Goal: Obtain resource: Download file/media

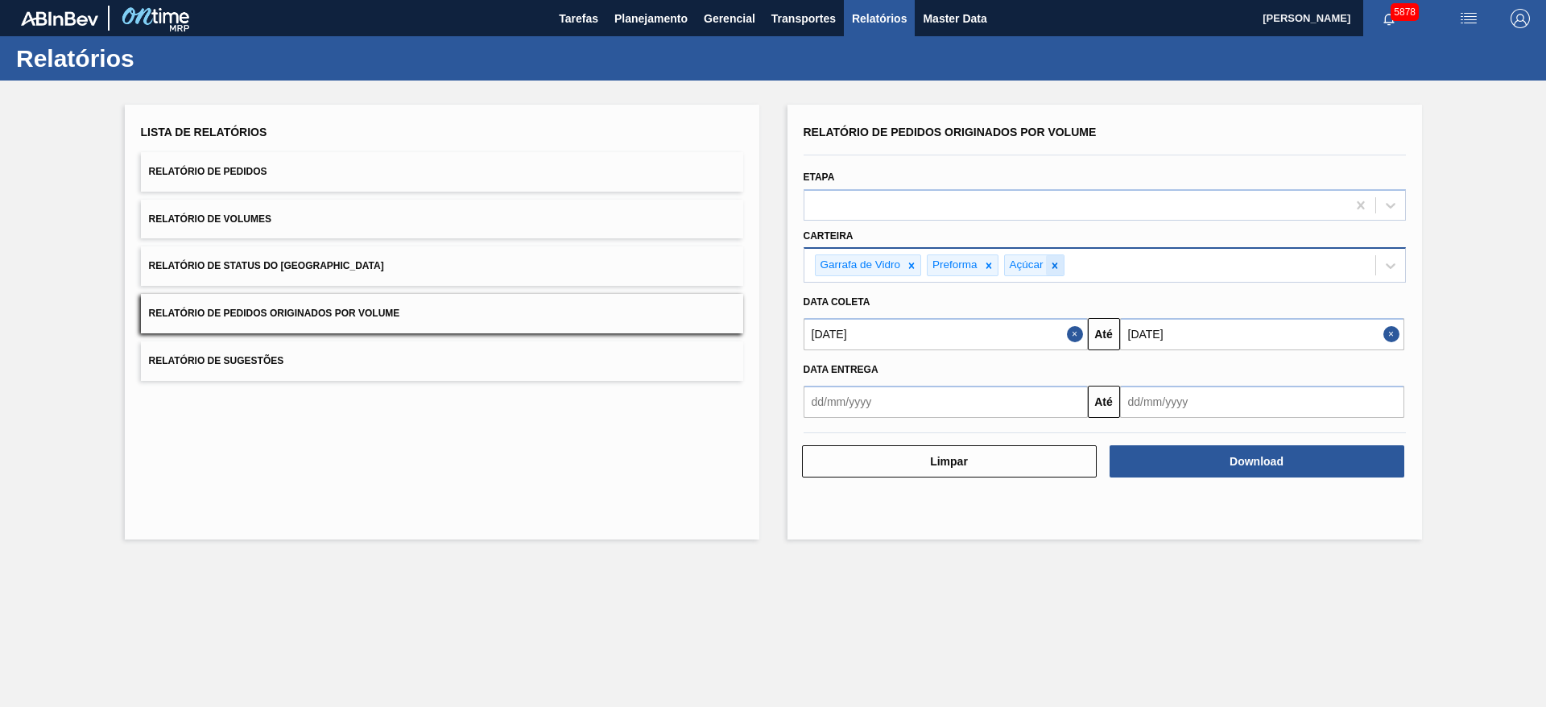
click at [1052, 264] on icon at bounding box center [1054, 265] width 11 height 11
click at [985, 263] on icon at bounding box center [988, 265] width 11 height 11
click at [909, 262] on icon at bounding box center [911, 265] width 11 height 11
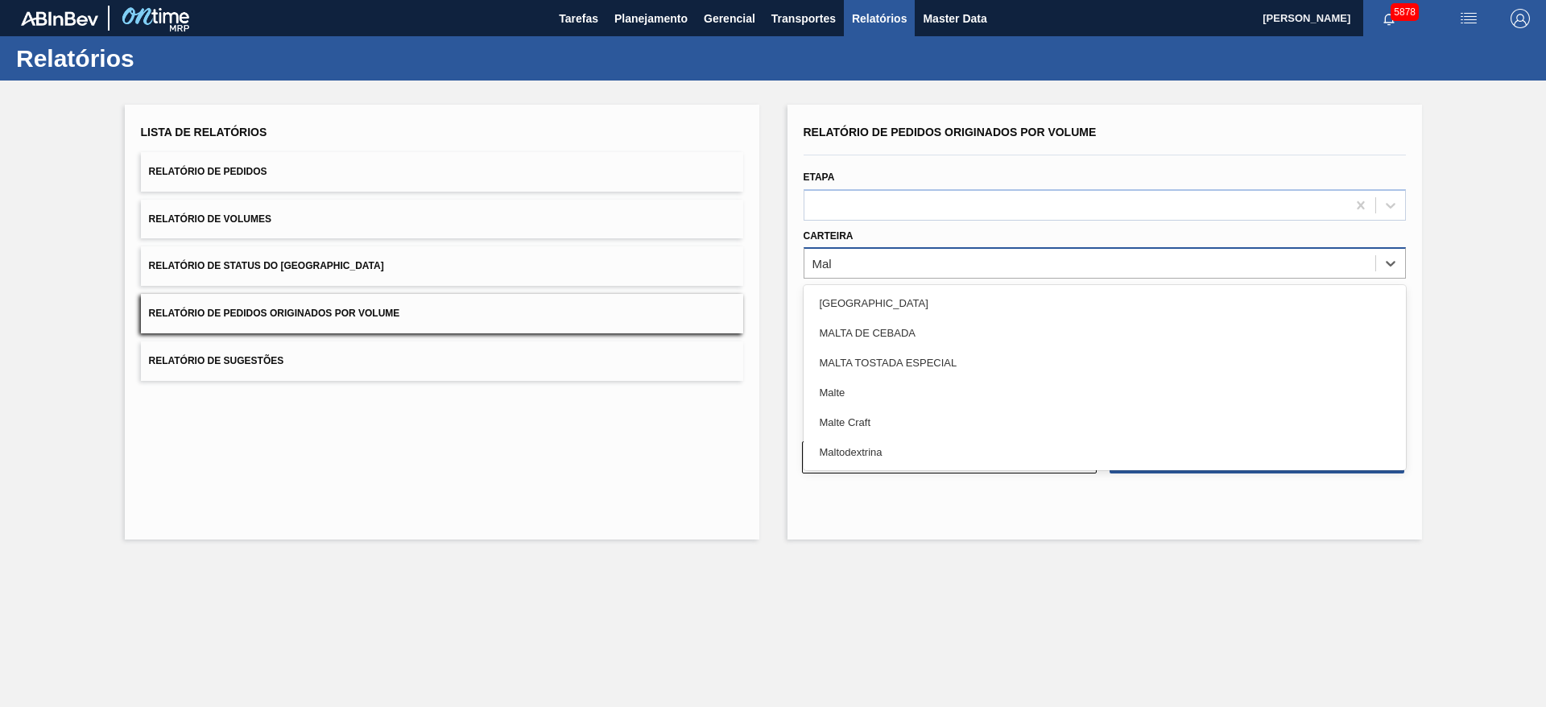
type input "Malt"
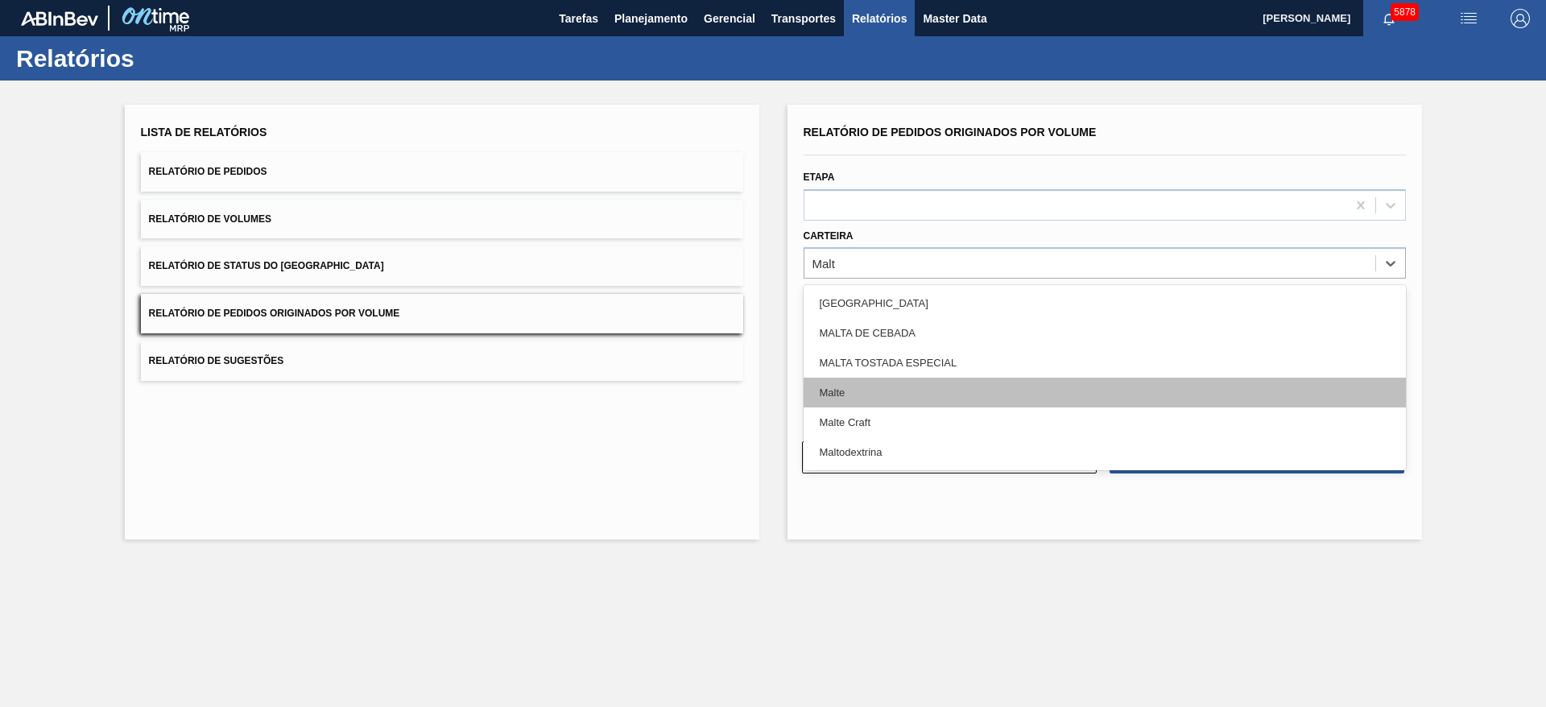
click at [866, 393] on div "Malte" at bounding box center [1105, 393] width 602 height 30
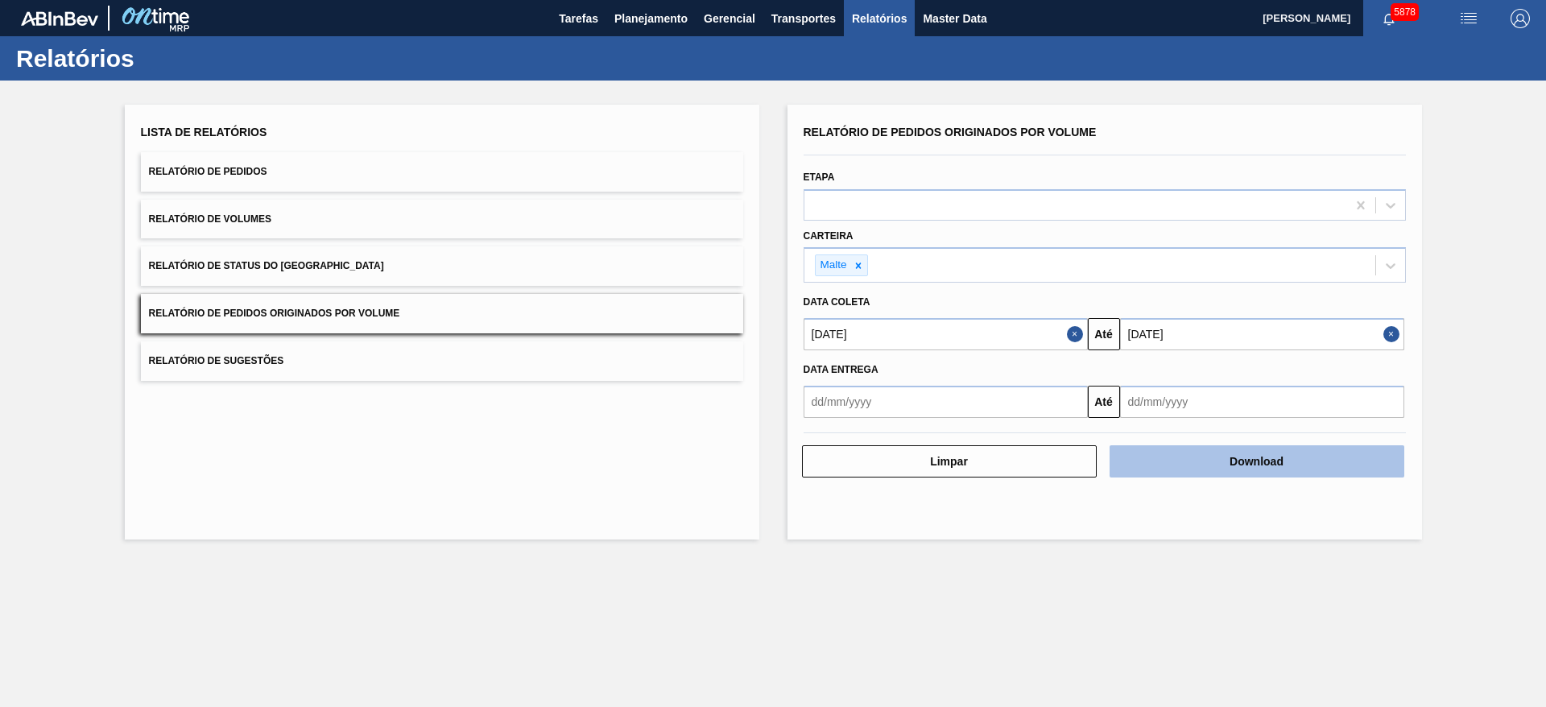
click at [1279, 468] on button "Download" at bounding box center [1256, 461] width 295 height 32
click at [861, 260] on icon at bounding box center [858, 265] width 11 height 11
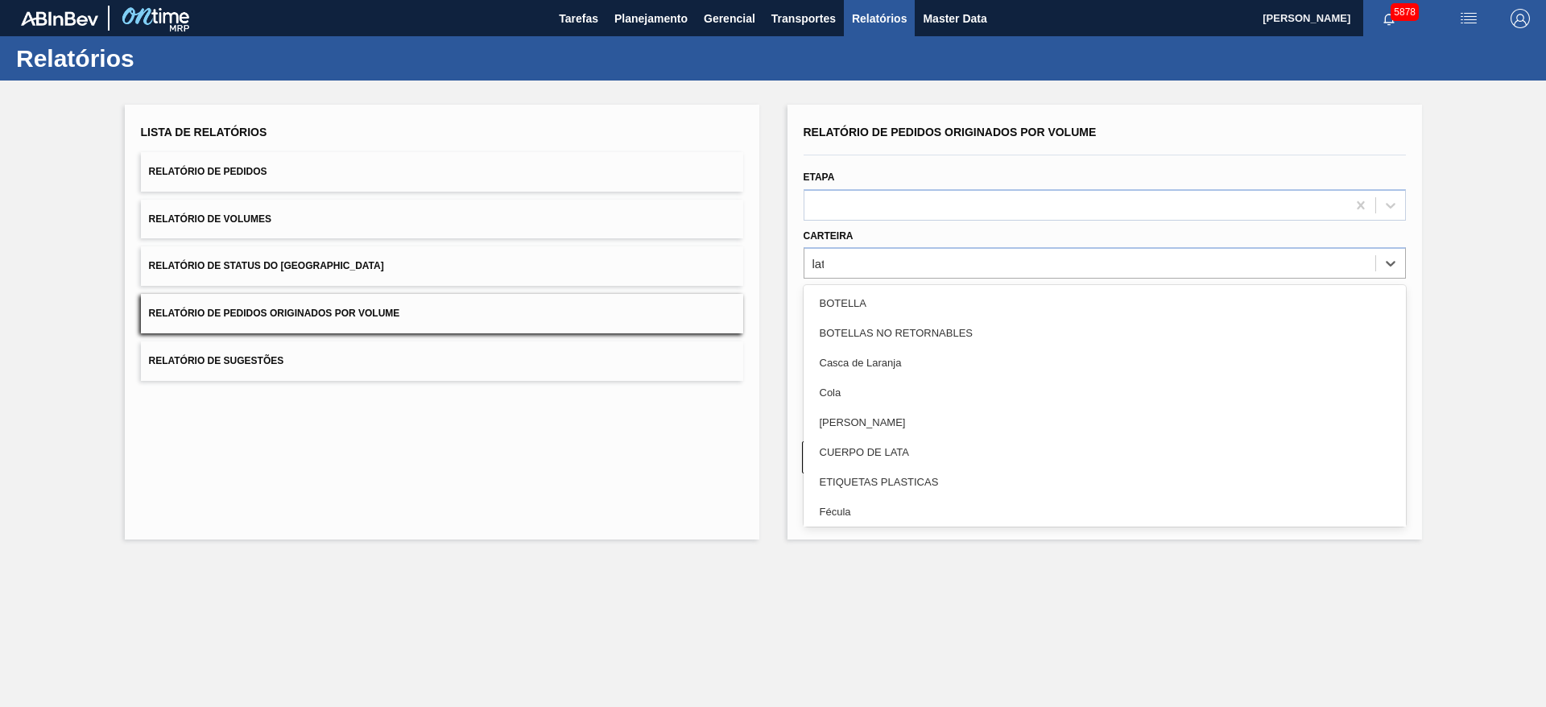
type input "lata"
drag, startPoint x: 851, startPoint y: 327, endPoint x: 932, endPoint y: 366, distance: 90.0
click at [850, 327] on div "Lata" at bounding box center [1105, 333] width 602 height 30
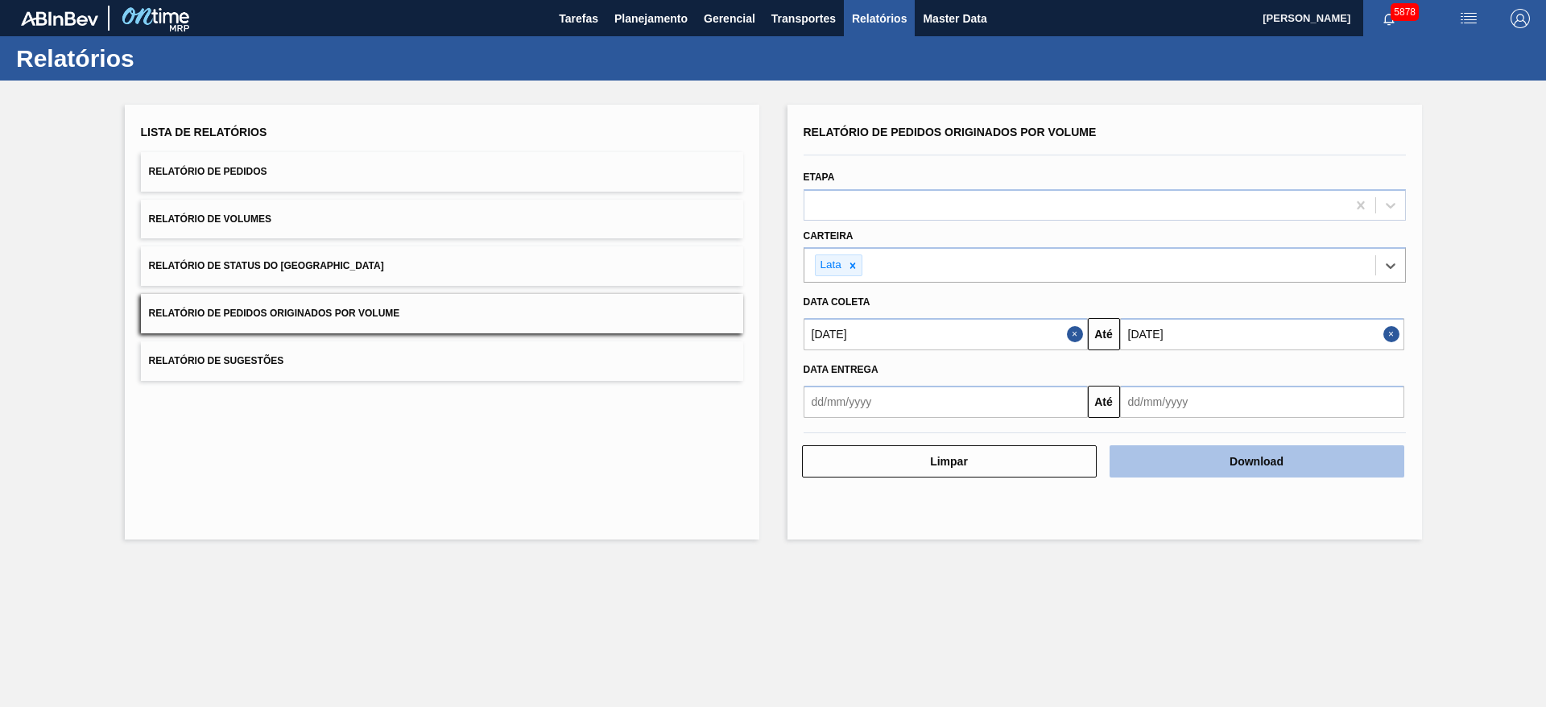
click at [1304, 461] on button "Download" at bounding box center [1256, 461] width 295 height 32
click at [1075, 324] on button "Close" at bounding box center [1077, 334] width 21 height 32
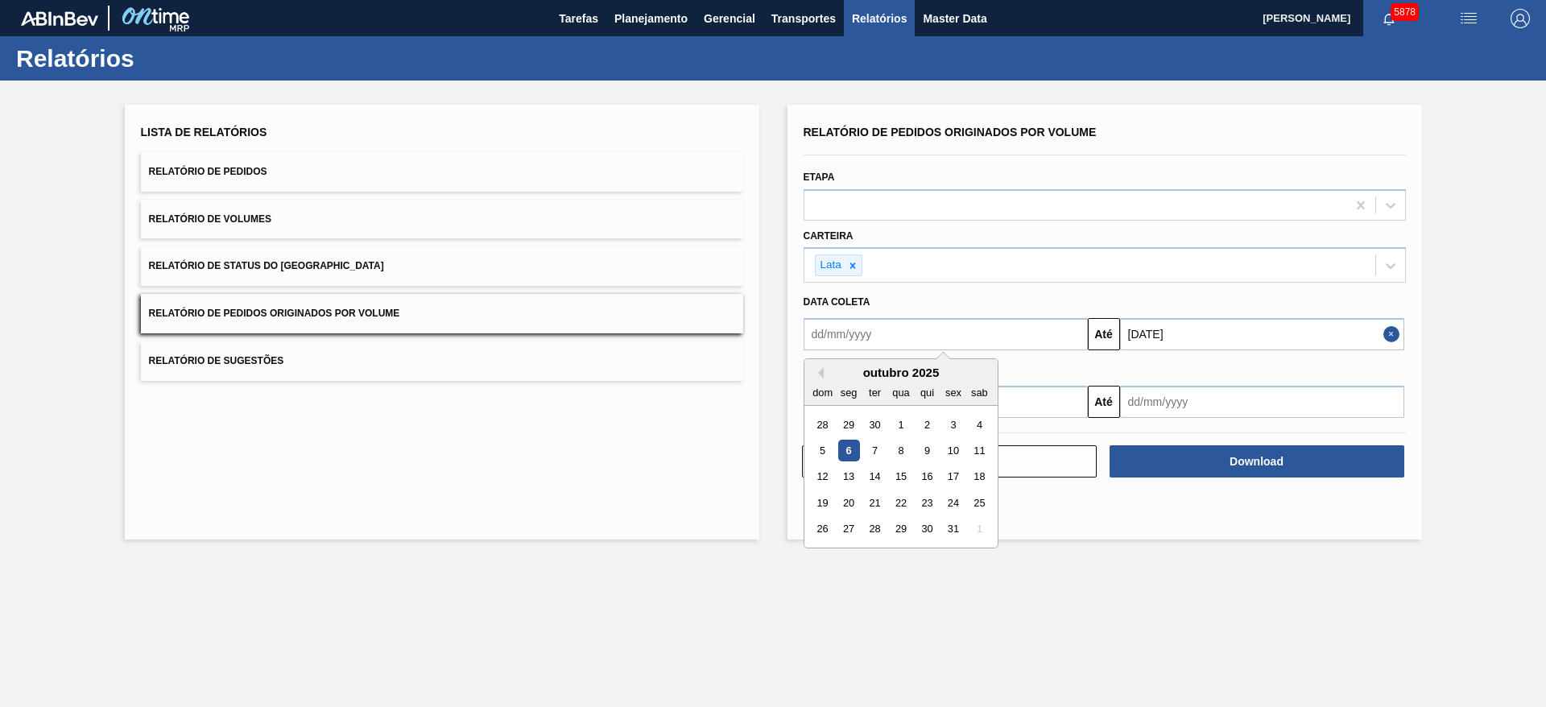
drag, startPoint x: 975, startPoint y: 332, endPoint x: 964, endPoint y: 339, distance: 13.4
click at [975, 332] on input "text" at bounding box center [946, 334] width 284 height 32
click at [822, 370] on button "Previous Month" at bounding box center [817, 372] width 11 height 11
click at [821, 370] on button "Previous Month" at bounding box center [817, 372] width 11 height 11
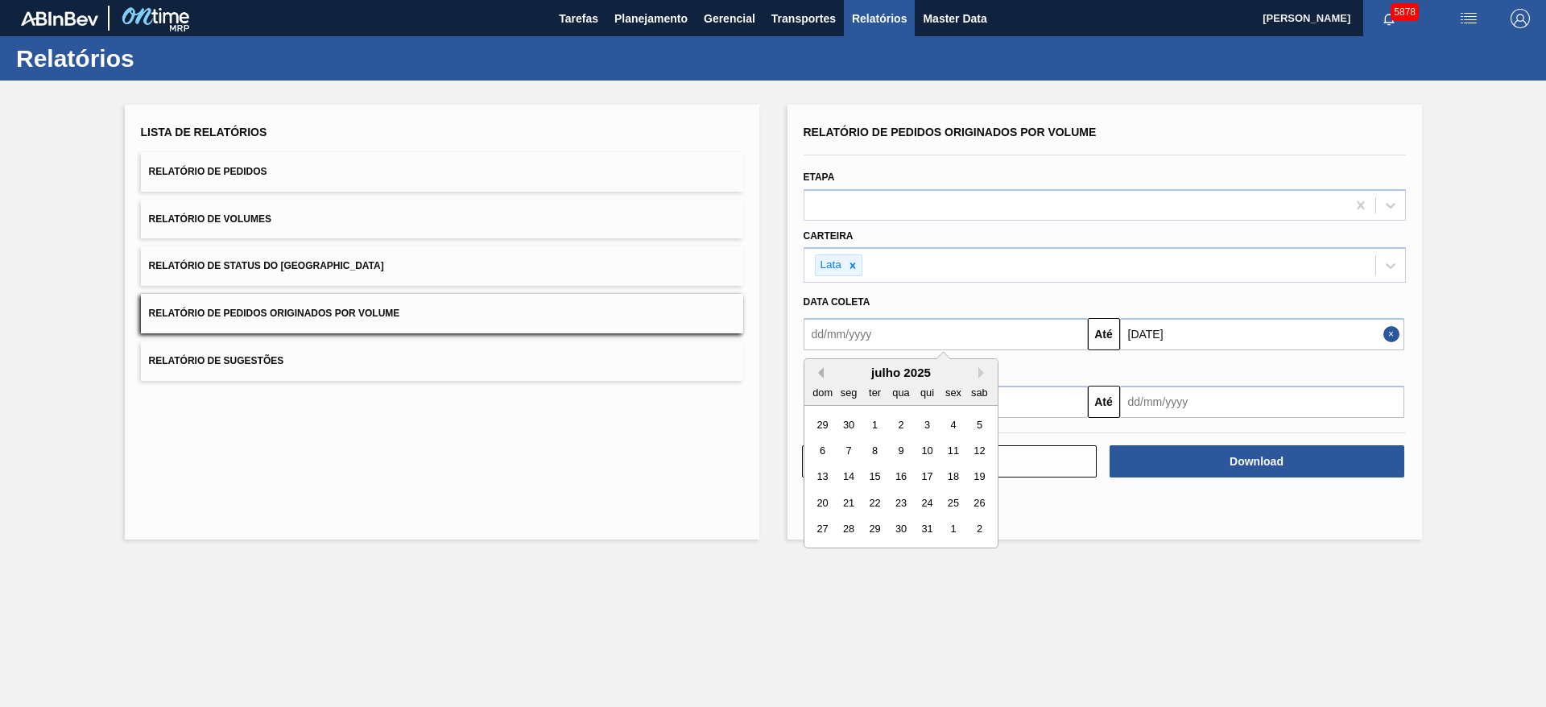
click at [822, 370] on button "Previous Month" at bounding box center [817, 372] width 11 height 11
click at [824, 419] on div "1" at bounding box center [823, 425] width 22 height 22
type input "[DATE]"
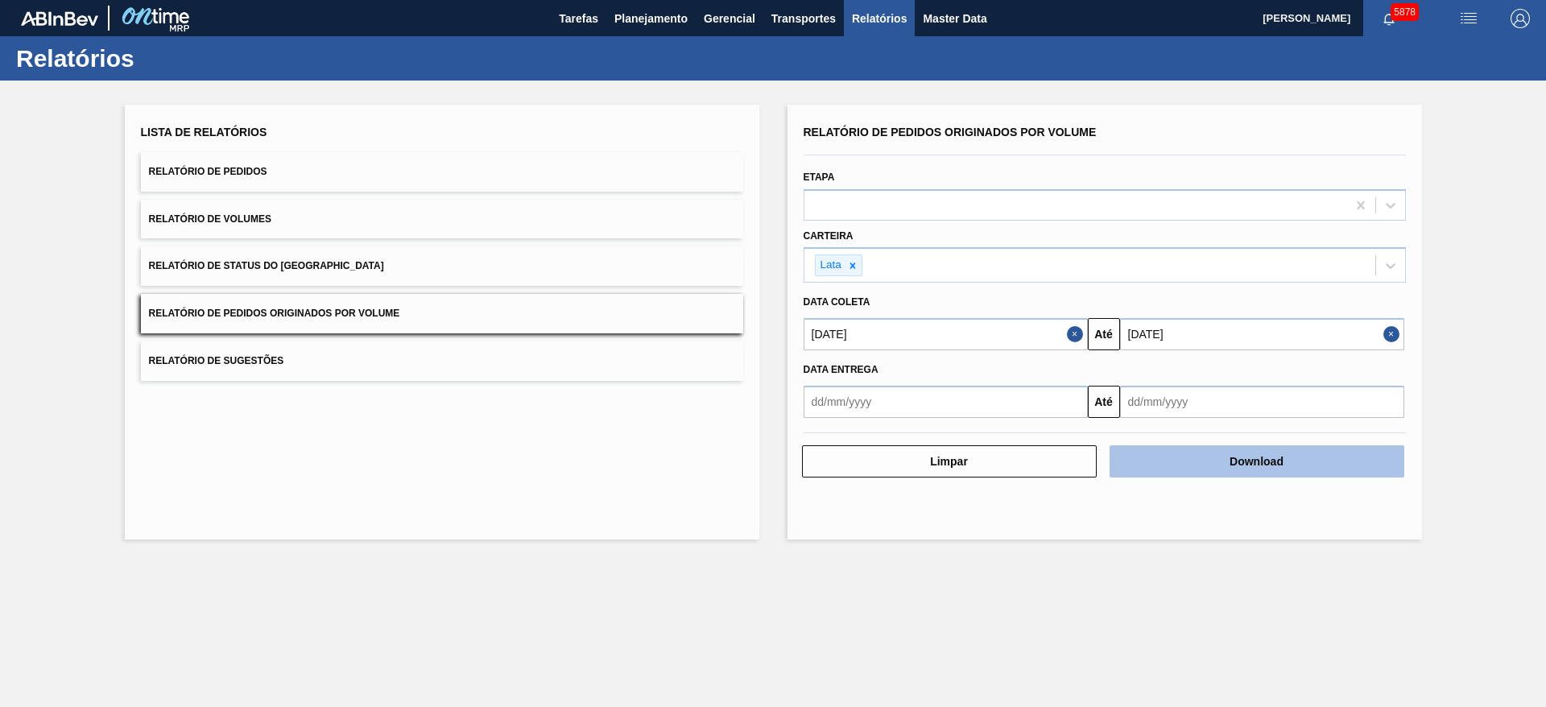
click at [1209, 457] on button "Download" at bounding box center [1256, 461] width 295 height 32
click at [850, 261] on icon at bounding box center [852, 265] width 11 height 11
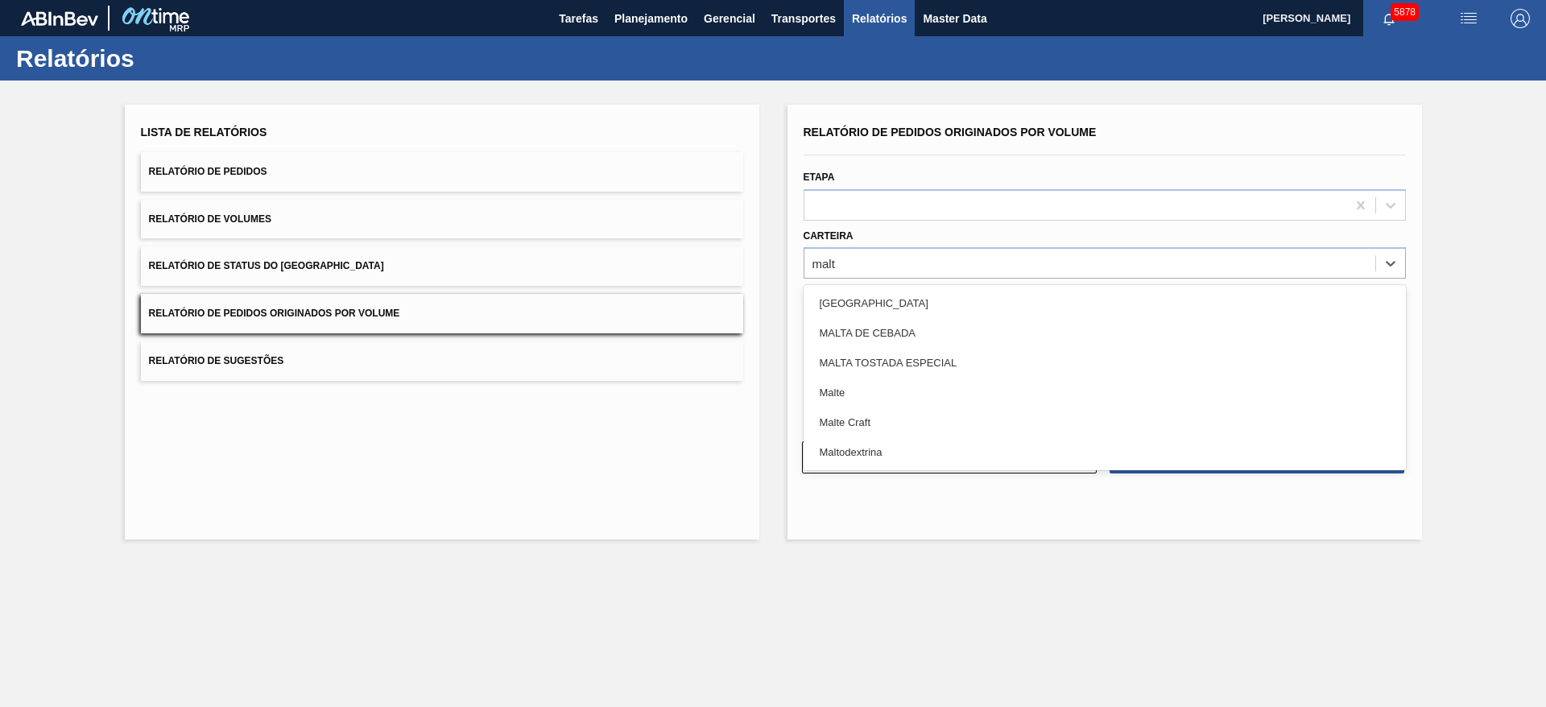
type input "malte"
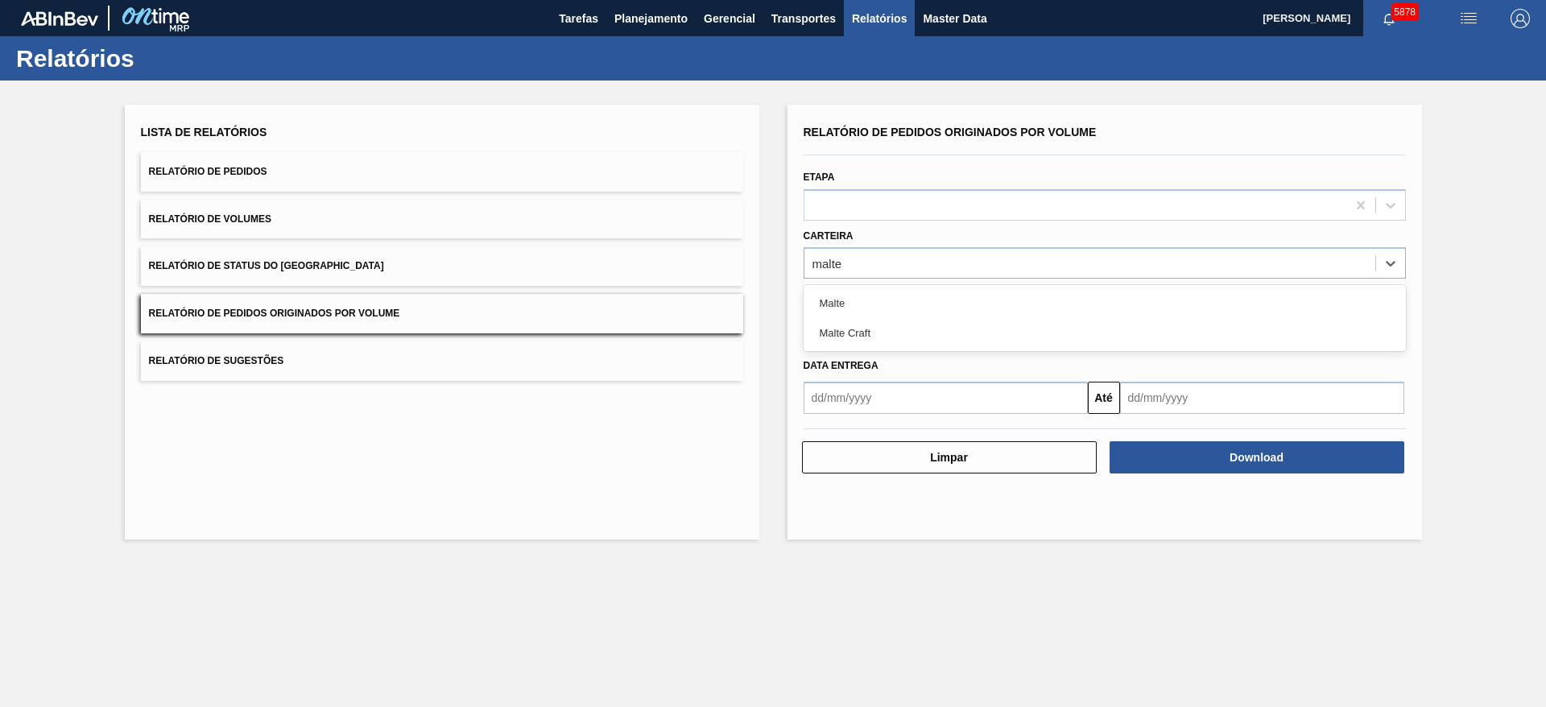
click at [886, 294] on div "Malte" at bounding box center [1105, 303] width 602 height 30
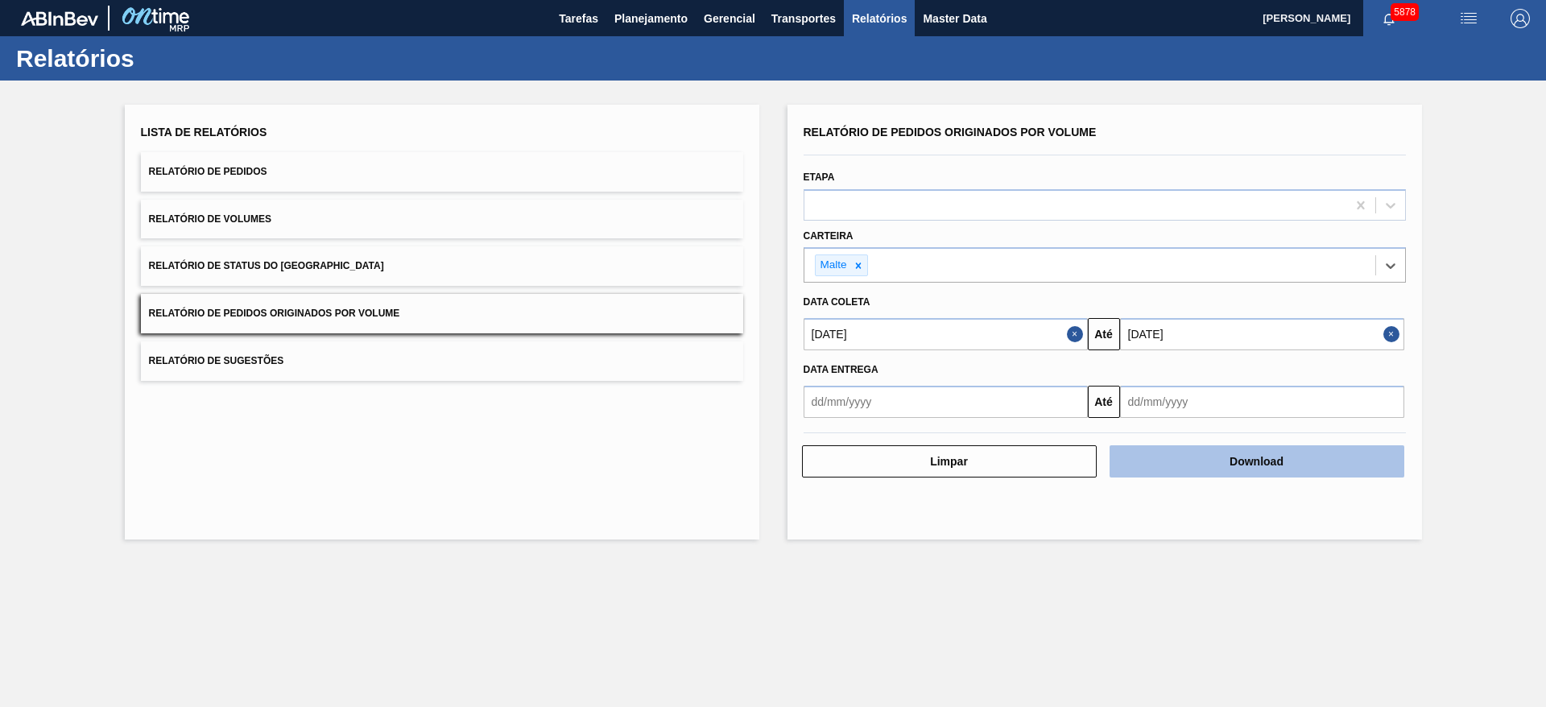
click at [1160, 453] on button "Download" at bounding box center [1256, 461] width 295 height 32
